Goal: Information Seeking & Learning: Compare options

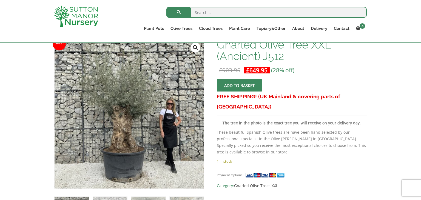
scroll to position [99, 0]
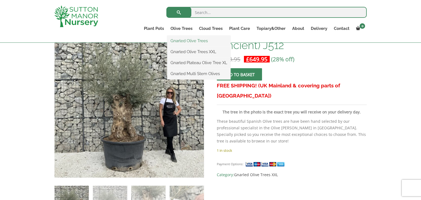
click at [184, 42] on link "Gnarled Olive Trees" at bounding box center [198, 41] width 63 height 8
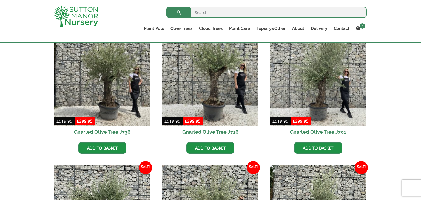
scroll to position [153, 0]
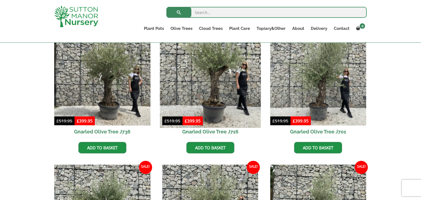
click at [206, 92] on img at bounding box center [210, 77] width 101 height 101
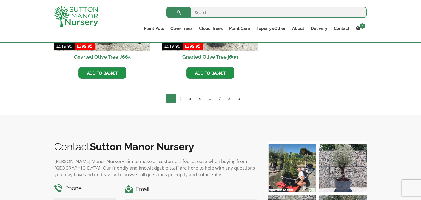
scroll to position [635, 0]
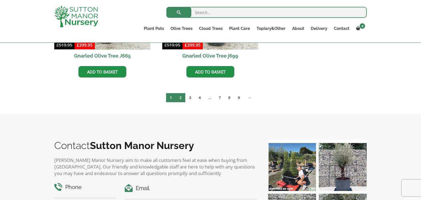
click at [181, 96] on link "2" at bounding box center [181, 97] width 10 height 9
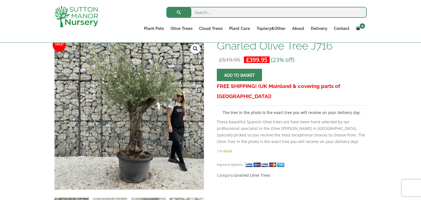
scroll to position [88, 0]
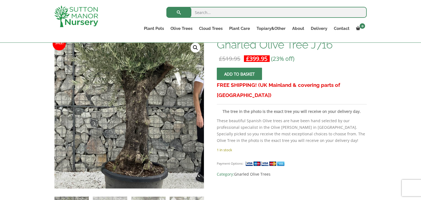
click at [135, 136] on img at bounding box center [125, 96] width 274 height 274
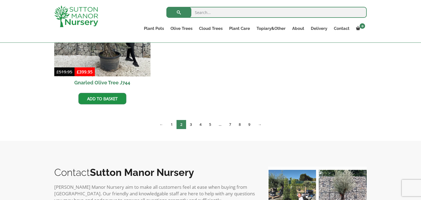
scroll to position [614, 0]
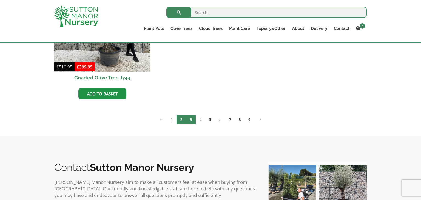
click at [189, 121] on link "3" at bounding box center [191, 119] width 10 height 9
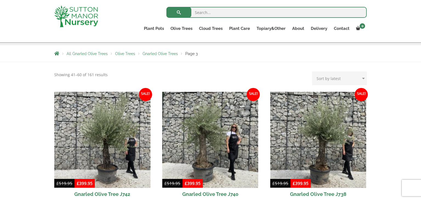
scroll to position [121, 0]
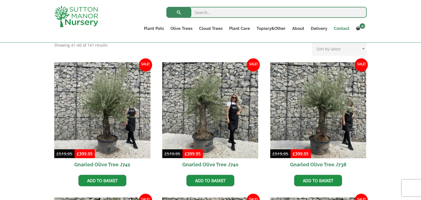
click at [341, 27] on link "Contact" at bounding box center [341, 29] width 22 height 8
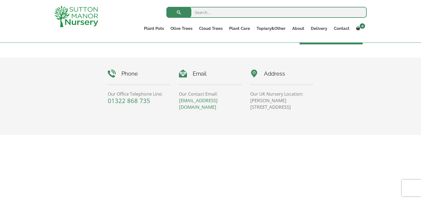
scroll to position [241, 0]
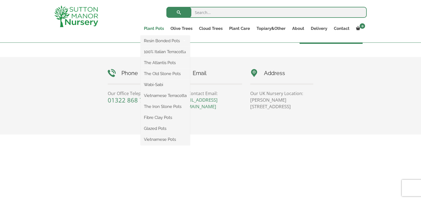
click at [157, 26] on link "Plant Pots" at bounding box center [154, 29] width 27 height 8
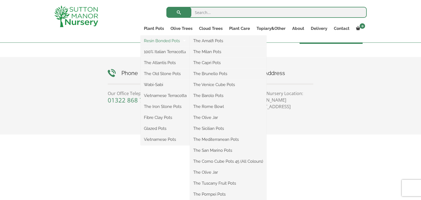
click at [155, 41] on link "Resin Bonded Pots" at bounding box center [165, 41] width 49 height 8
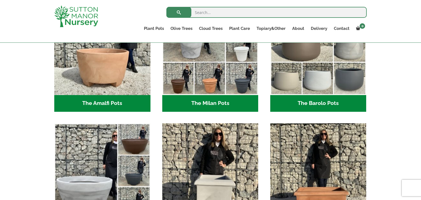
scroll to position [186, 0]
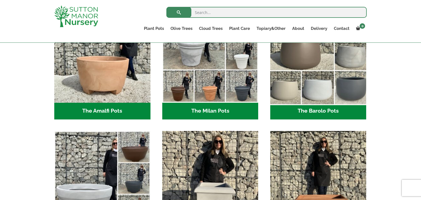
click at [313, 62] on img "Visit product category The Barolo Pots" at bounding box center [318, 54] width 101 height 101
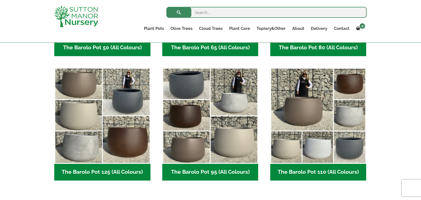
scroll to position [252, 0]
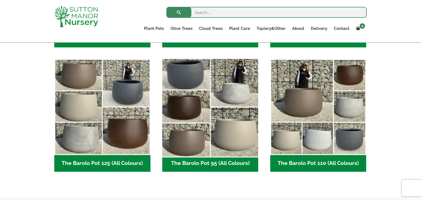
click at [212, 118] on img "Visit product category The Barolo Pot 95 (All Colours)" at bounding box center [210, 106] width 101 height 101
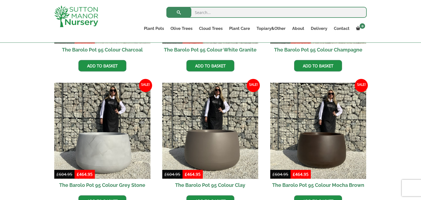
scroll to position [241, 0]
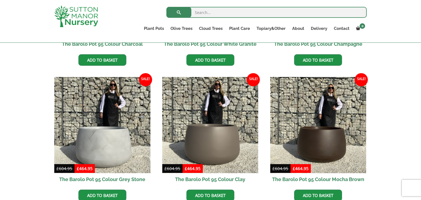
click at [399, 62] on div "The Barolo Pots The Barolo Pot 110 (All Colours) The Barolo Pot 95 (All Colours…" at bounding box center [210, 69] width 421 height 314
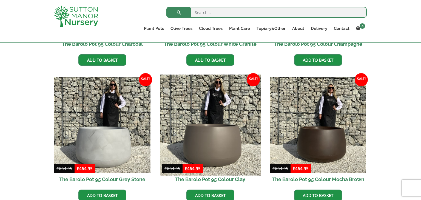
click at [212, 138] on img at bounding box center [210, 125] width 101 height 101
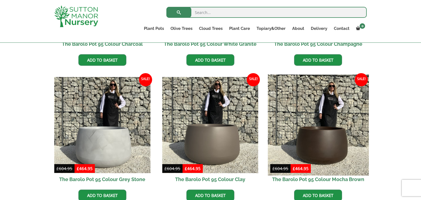
click at [328, 147] on img at bounding box center [318, 125] width 101 height 101
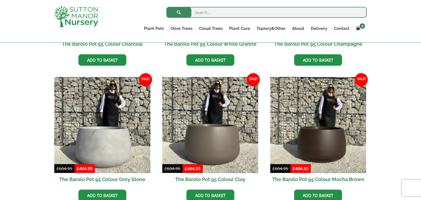
click at [396, 19] on div "Search for: Plant Pots Resin Bonded Pots The Amalfi Pots The Milan Pots The Cap…" at bounding box center [210, 21] width 421 height 43
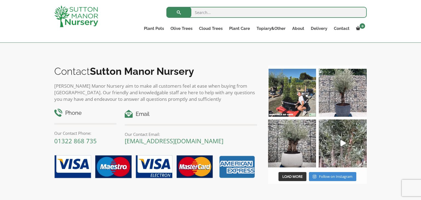
scroll to position [438, 0]
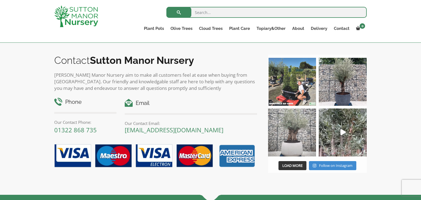
click at [295, 123] on img at bounding box center [292, 132] width 48 height 48
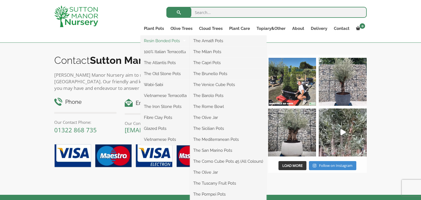
click at [159, 43] on link "Resin Bonded Pots" at bounding box center [165, 41] width 49 height 8
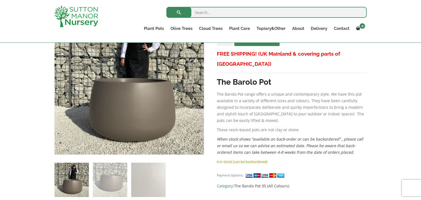
scroll to position [131, 0]
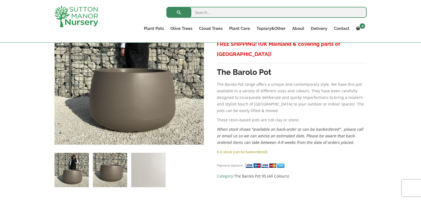
click at [114, 170] on img at bounding box center [110, 170] width 34 height 34
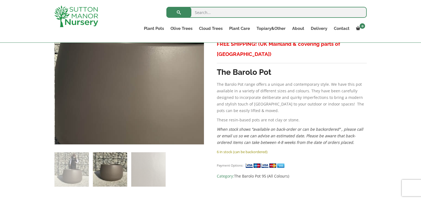
click at [124, 58] on img at bounding box center [134, 81] width 274 height 274
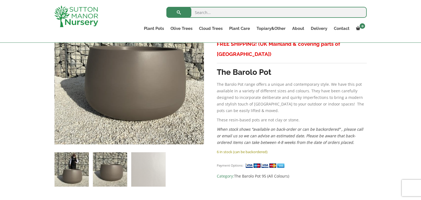
click at [78, 180] on img at bounding box center [72, 169] width 34 height 34
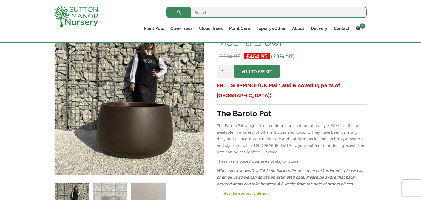
scroll to position [121, 0]
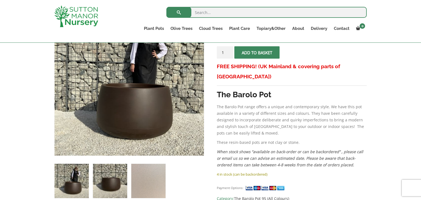
click at [122, 184] on img at bounding box center [110, 181] width 34 height 34
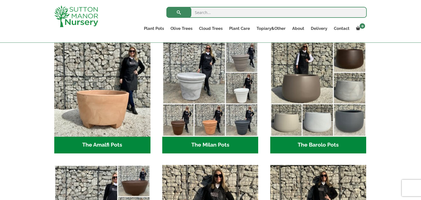
scroll to position [153, 0]
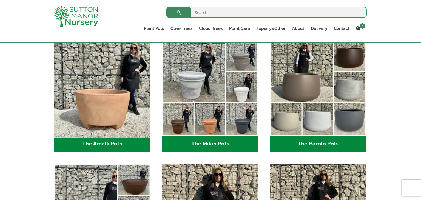
click at [105, 114] on img "Visit product category The Amalfi Pots" at bounding box center [102, 87] width 101 height 101
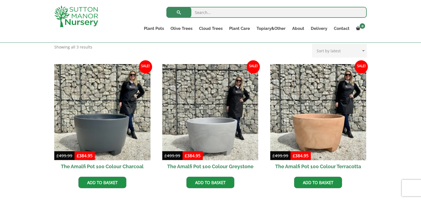
scroll to position [142, 0]
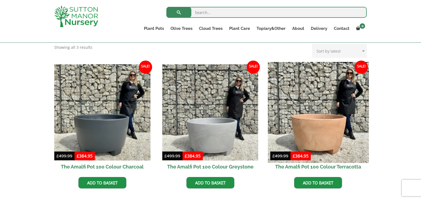
click at [306, 131] on img at bounding box center [318, 112] width 101 height 101
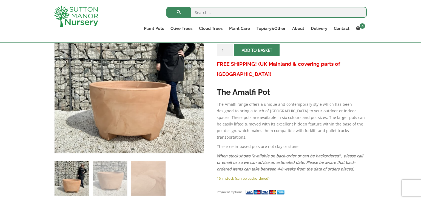
scroll to position [121, 0]
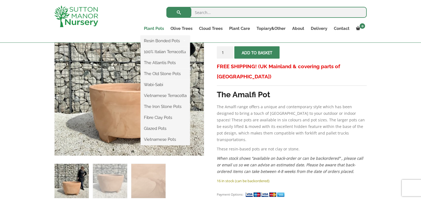
click at [158, 28] on link "Plant Pots" at bounding box center [154, 29] width 27 height 8
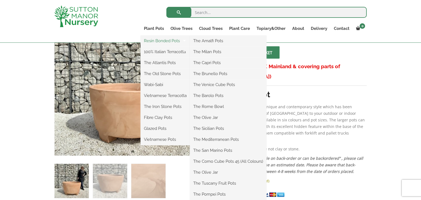
click at [159, 41] on link "Resin Bonded Pots" at bounding box center [165, 41] width 49 height 8
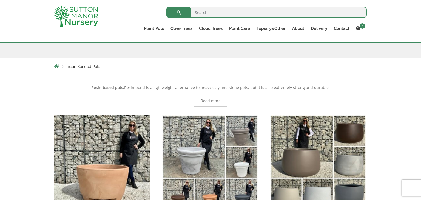
scroll to position [88, 0]
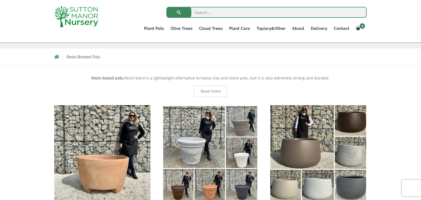
click at [309, 152] on img "Visit product category The Barolo Pots" at bounding box center [318, 153] width 101 height 101
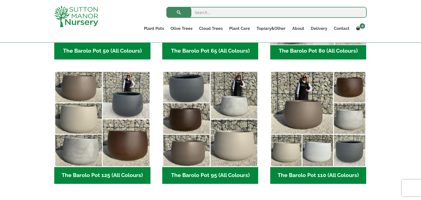
scroll to position [241, 0]
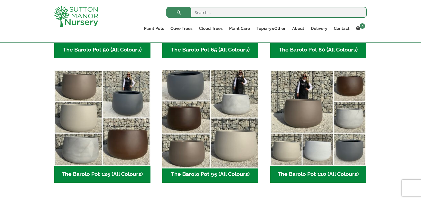
click at [194, 125] on img "Visit product category The Barolo Pot 95 (All Colours)" at bounding box center [210, 117] width 101 height 101
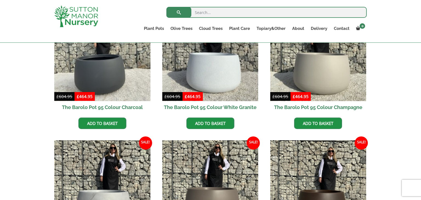
scroll to position [186, 0]
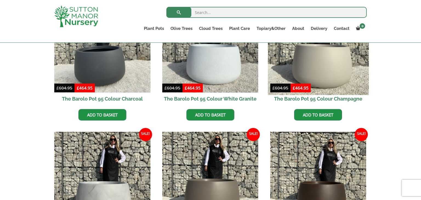
click at [316, 76] on img at bounding box center [318, 44] width 101 height 101
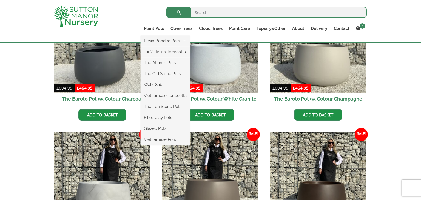
click at [153, 36] on ul "Resin Bonded Pots The Amalfi Pots The Milan Pots The Capri Pots The Brunello Po…" at bounding box center [165, 91] width 49 height 110
click at [156, 28] on link "Plant Pots" at bounding box center [154, 29] width 27 height 8
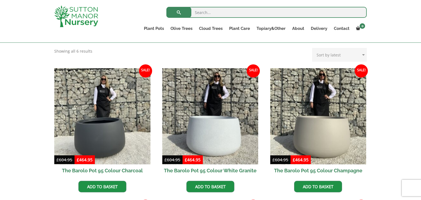
scroll to position [110, 0]
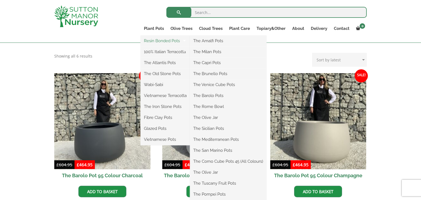
click at [158, 41] on link "Resin Bonded Pots" at bounding box center [165, 41] width 49 height 8
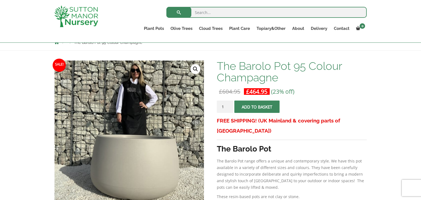
scroll to position [66, 0]
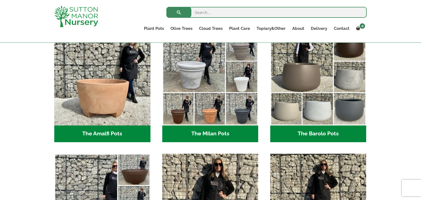
scroll to position [164, 0]
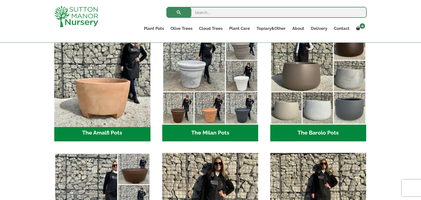
click at [94, 97] on img "Visit product category The Amalfi Pots" at bounding box center [102, 76] width 101 height 101
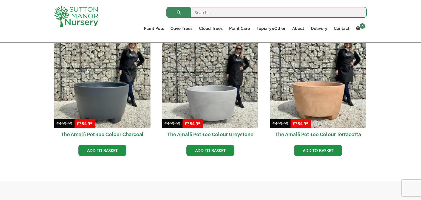
scroll to position [186, 0]
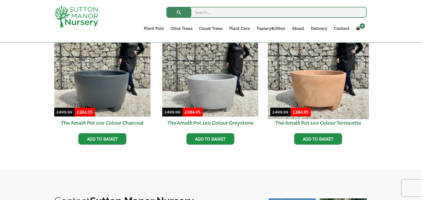
click at [321, 94] on img at bounding box center [318, 68] width 101 height 101
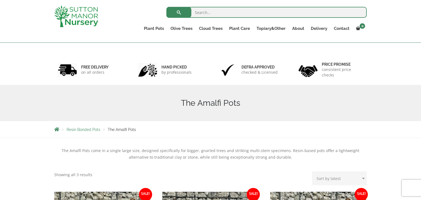
scroll to position [0, 0]
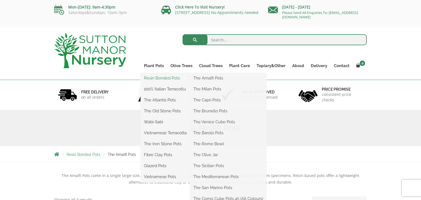
click at [163, 79] on link "Resin Bonded Pots" at bounding box center [165, 78] width 49 height 8
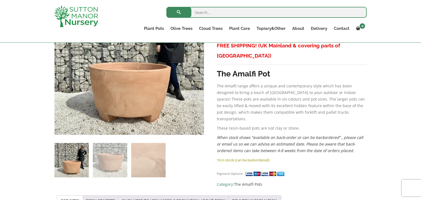
scroll to position [142, 0]
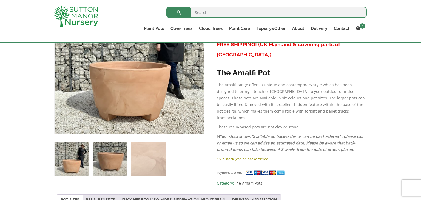
click at [107, 164] on img at bounding box center [110, 159] width 34 height 34
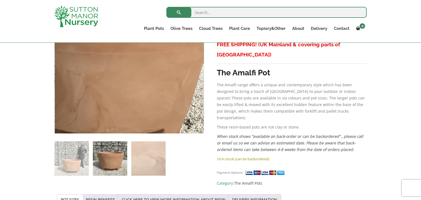
click at [161, 68] on img at bounding box center [103, 52] width 274 height 274
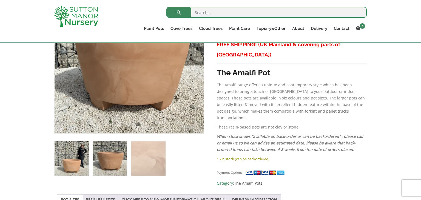
click at [73, 168] on img at bounding box center [72, 158] width 34 height 34
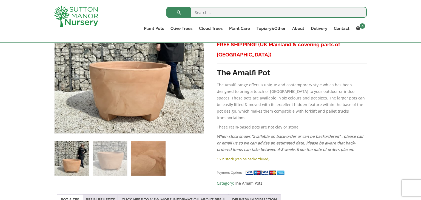
click at [164, 157] on img at bounding box center [148, 158] width 34 height 34
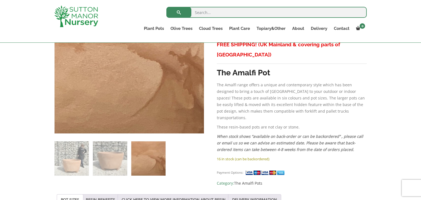
click at [150, 156] on img at bounding box center [148, 158] width 34 height 34
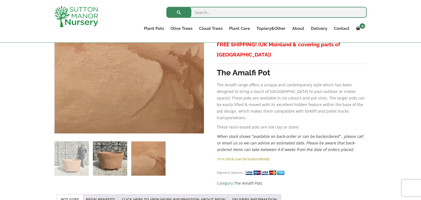
click at [118, 161] on img at bounding box center [110, 158] width 34 height 34
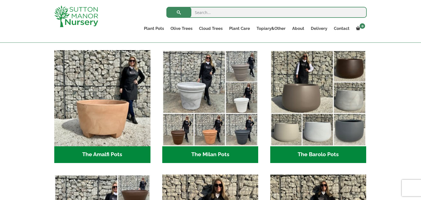
scroll to position [142, 0]
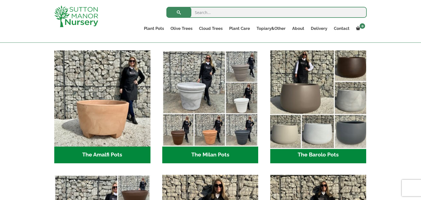
click at [302, 102] on img "Visit product category The Barolo Pots" at bounding box center [318, 98] width 101 height 101
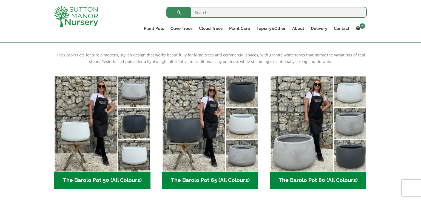
scroll to position [110, 0]
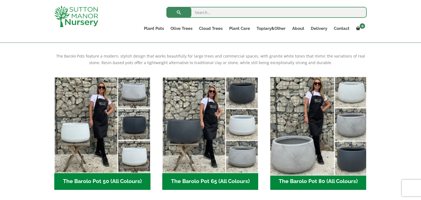
click at [317, 121] on img "Visit product category The Barolo Pot 80 (All Colours)" at bounding box center [318, 124] width 101 height 101
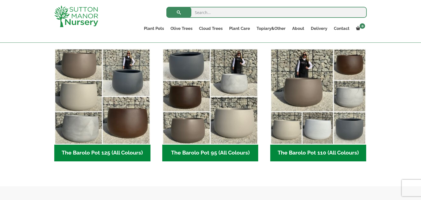
scroll to position [263, 0]
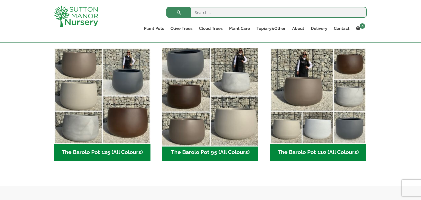
click at [230, 102] on img "Visit product category The Barolo Pot 95 (All Colours)" at bounding box center [210, 95] width 101 height 101
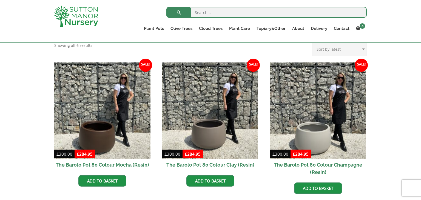
scroll to position [131, 0]
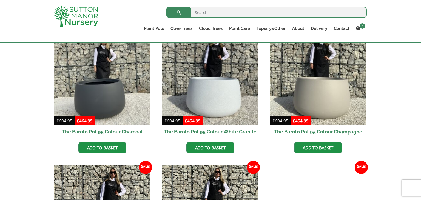
scroll to position [131, 0]
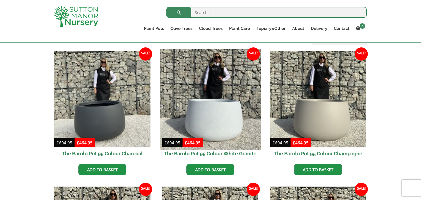
click at [211, 121] on img at bounding box center [210, 99] width 101 height 101
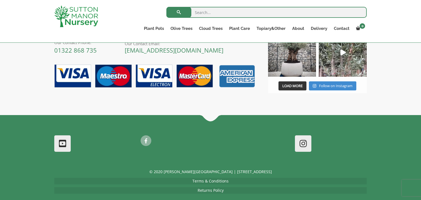
scroll to position [713, 0]
